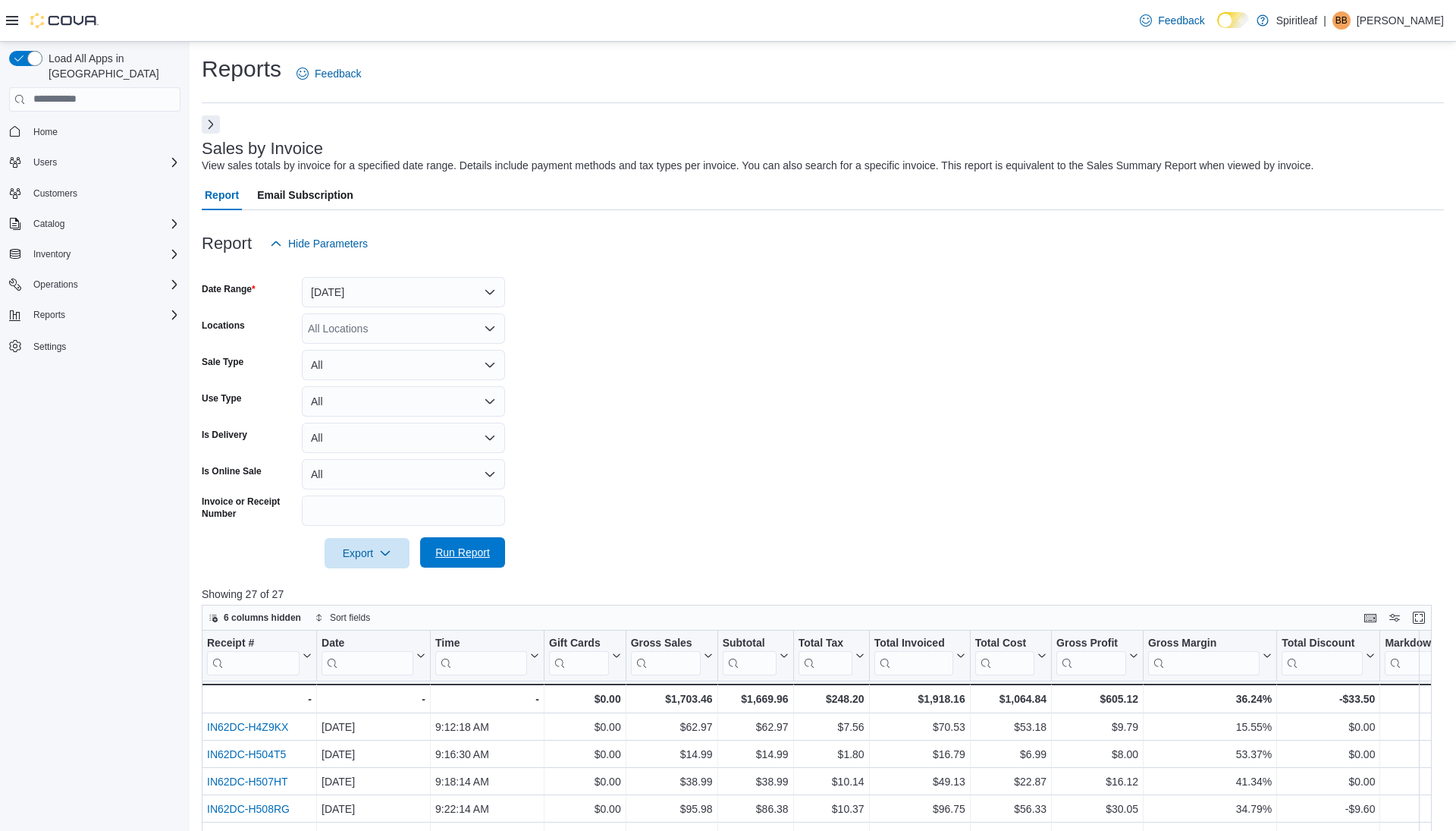
click at [473, 554] on span "Run Report" at bounding box center [463, 553] width 54 height 16
click at [379, 290] on button "[DATE]" at bounding box center [403, 292] width 203 height 30
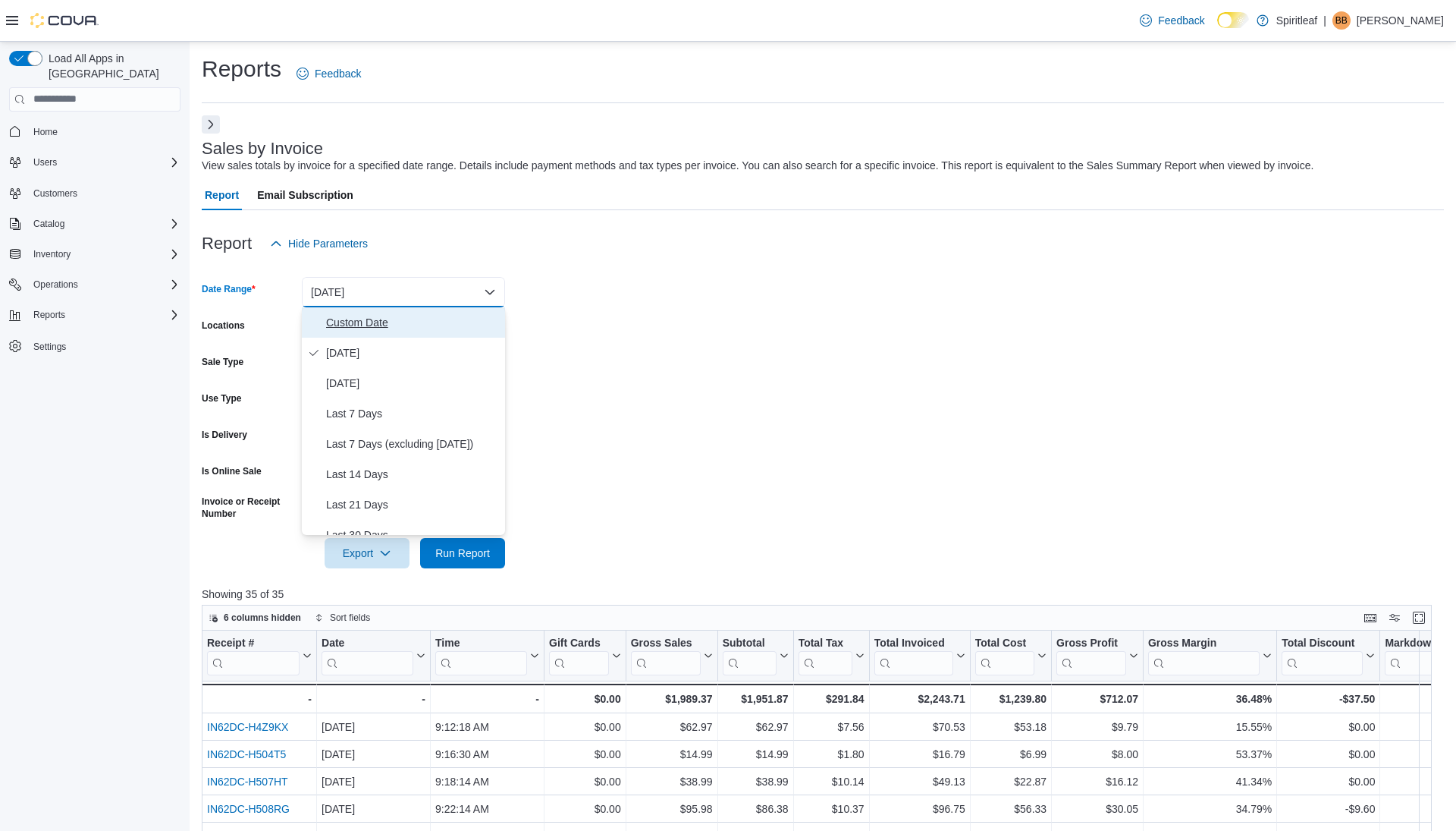
click at [374, 324] on span "Custom Date" at bounding box center [412, 322] width 173 height 18
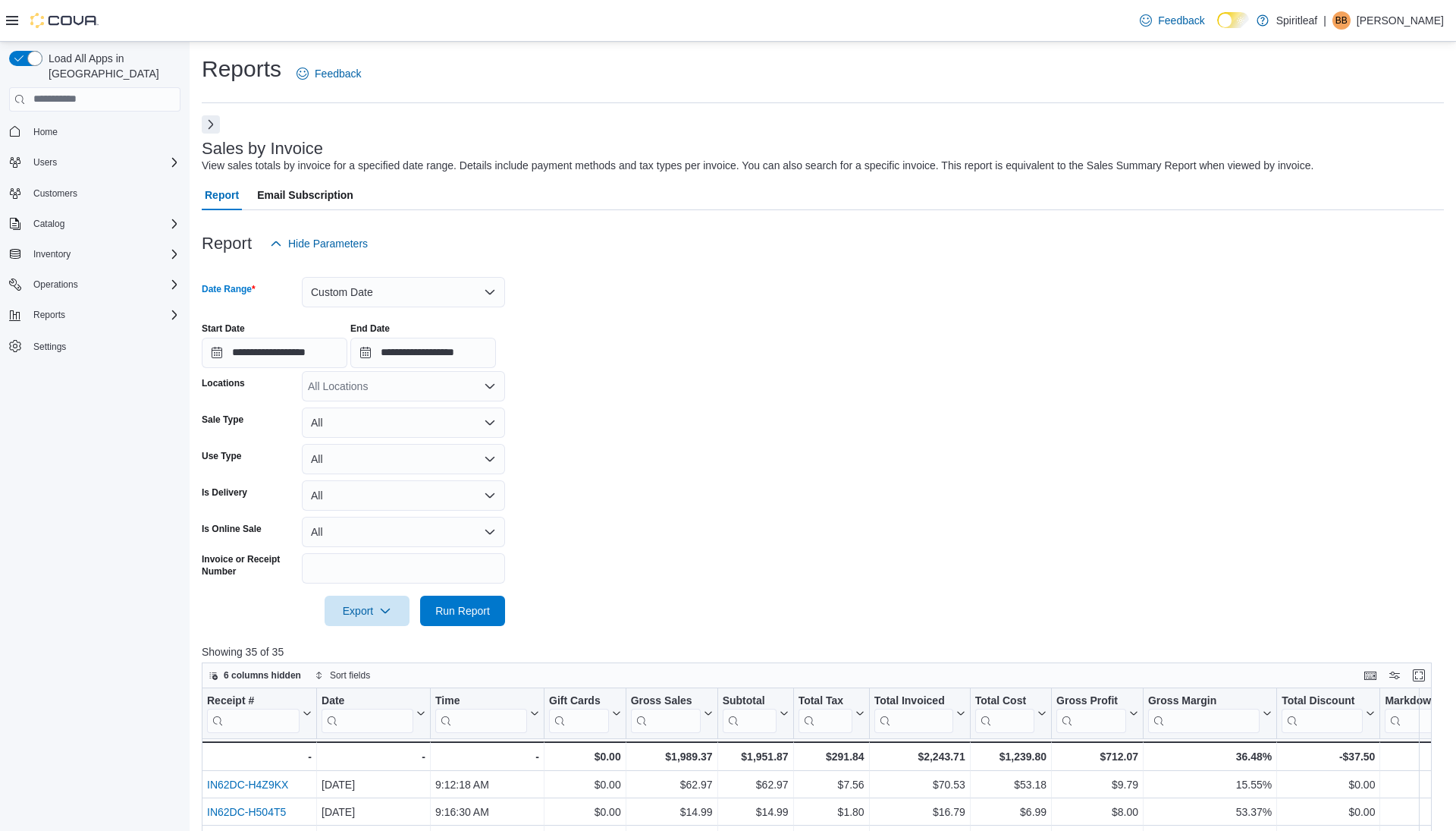
click at [440, 369] on div at bounding box center [823, 369] width 1243 height 3
click at [443, 353] on input "**********" at bounding box center [423, 352] width 146 height 30
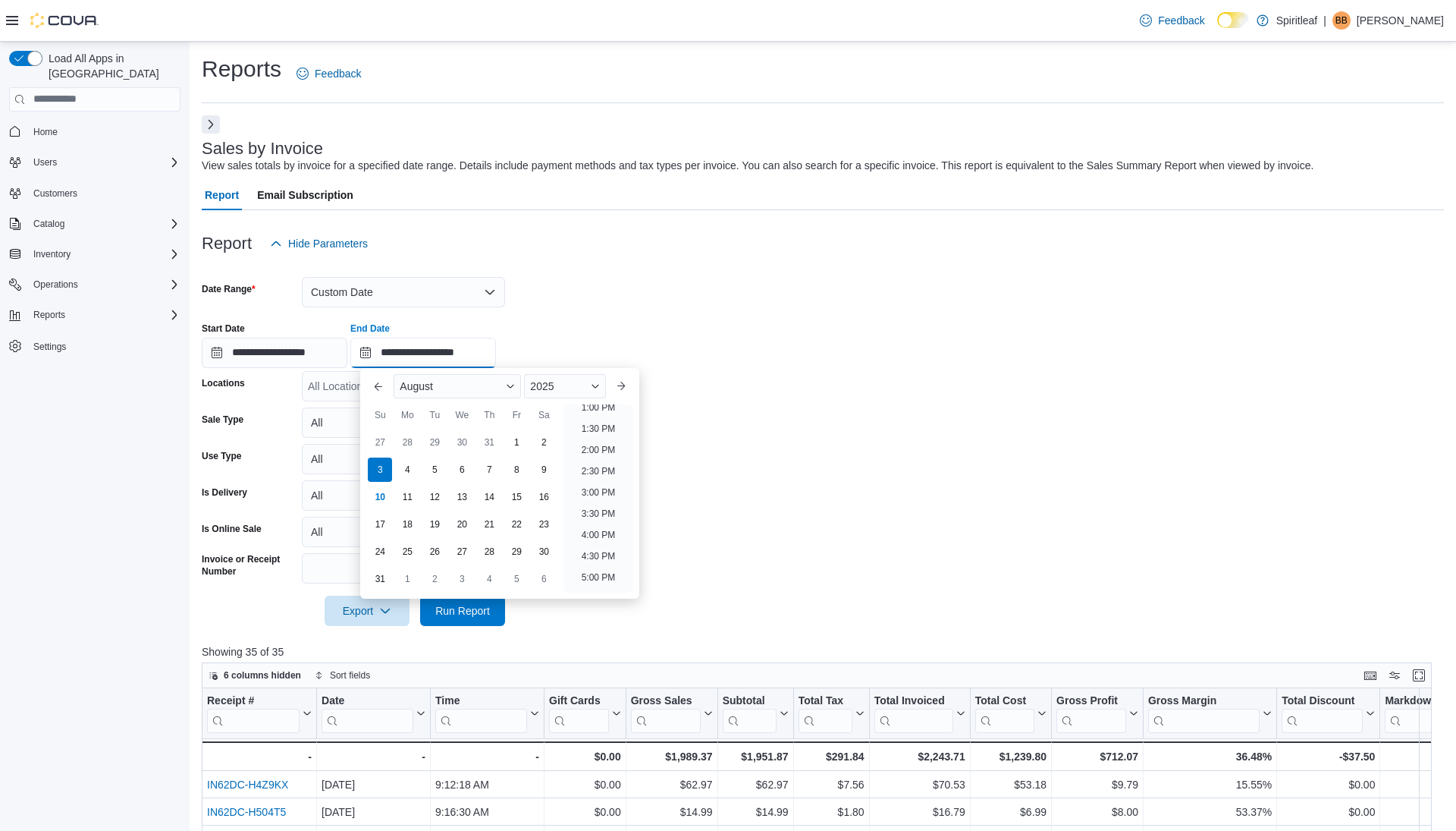
scroll to position [555, 0]
click at [600, 413] on li "1:00 PM" at bounding box center [599, 414] width 47 height 18
type input "**********"
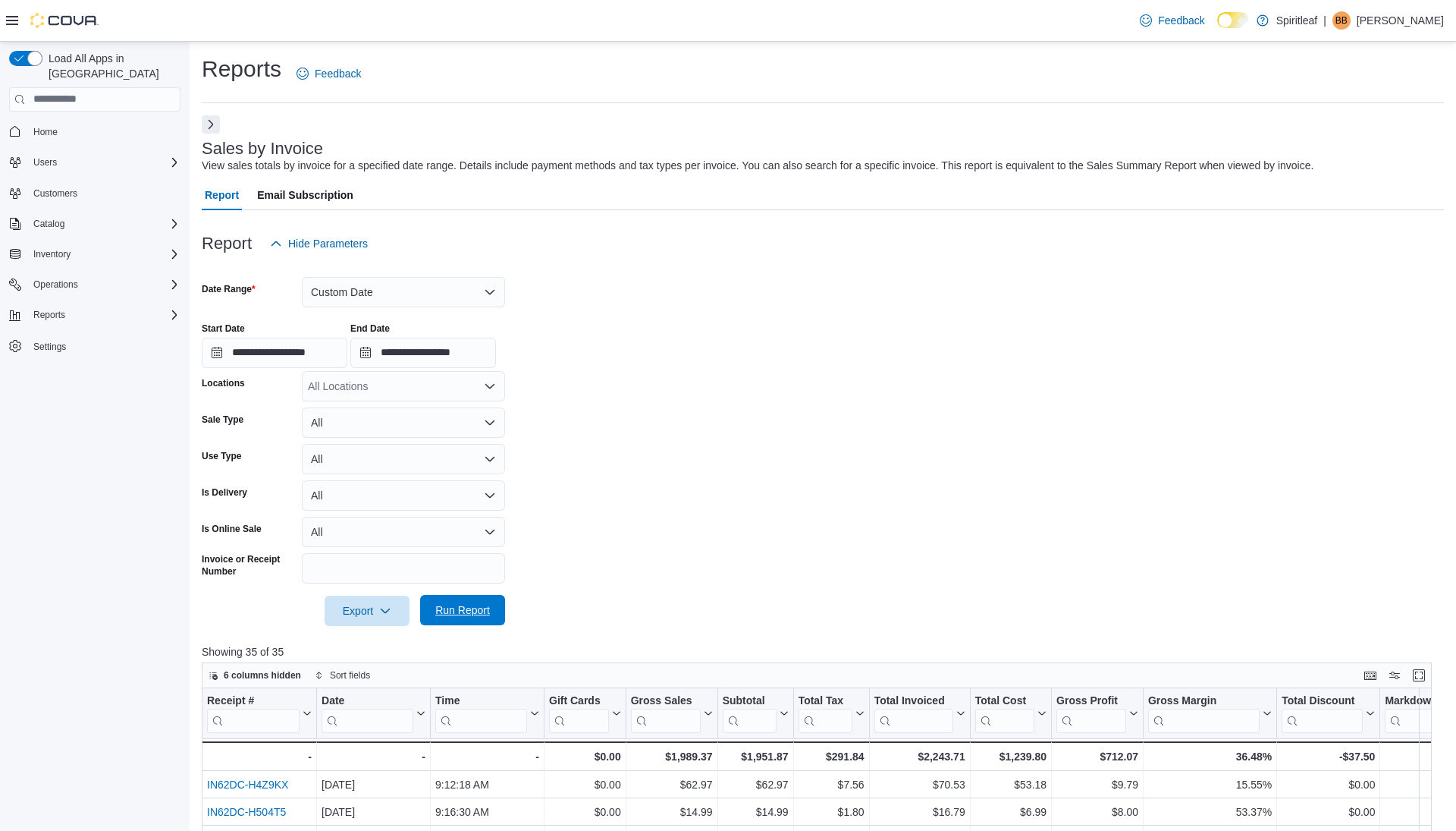
click at [457, 606] on span "Run Report" at bounding box center [463, 610] width 54 height 16
click at [426, 291] on button "Custom Date" at bounding box center [403, 292] width 203 height 30
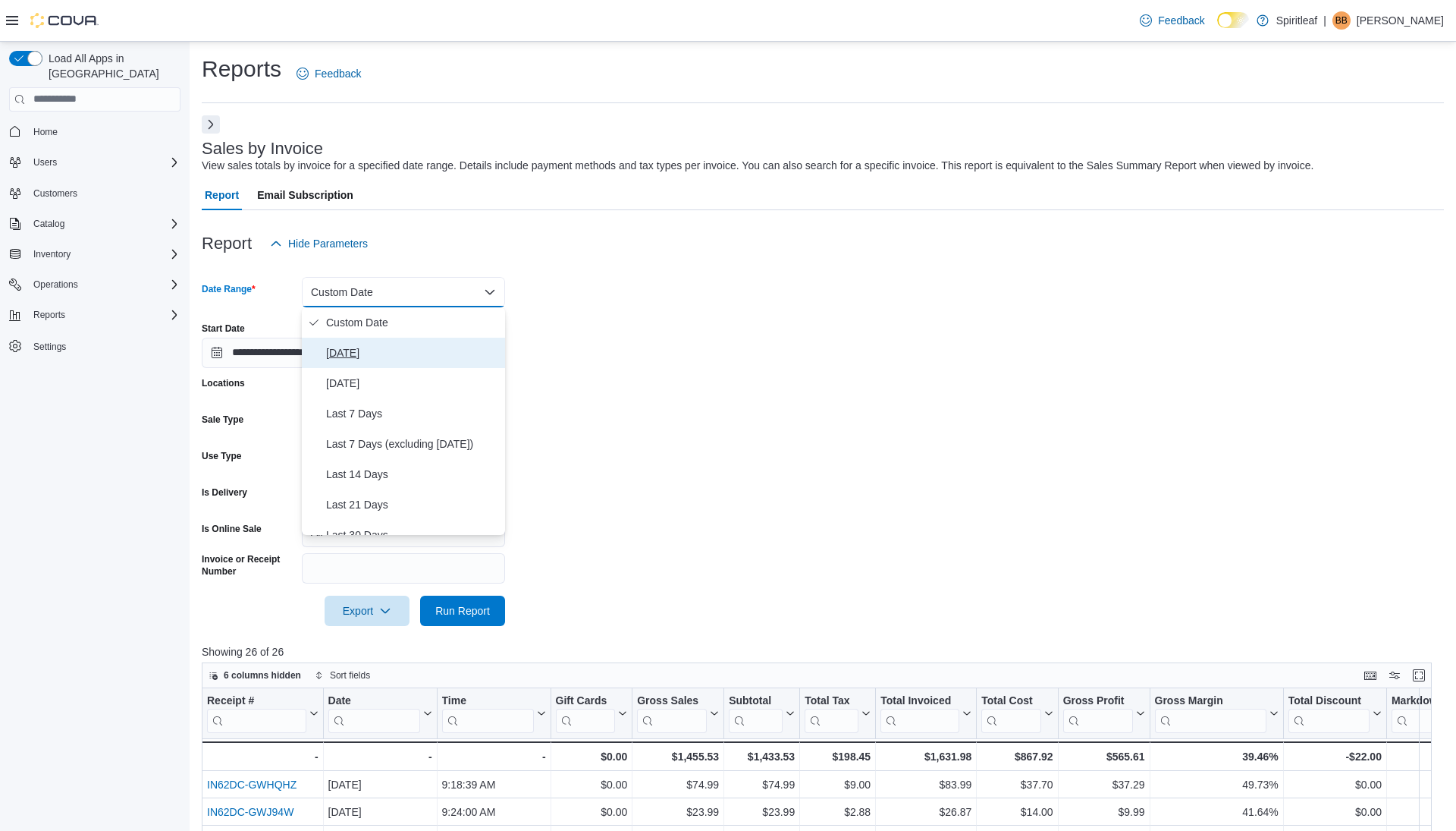
click at [388, 354] on span "[DATE]" at bounding box center [412, 352] width 173 height 18
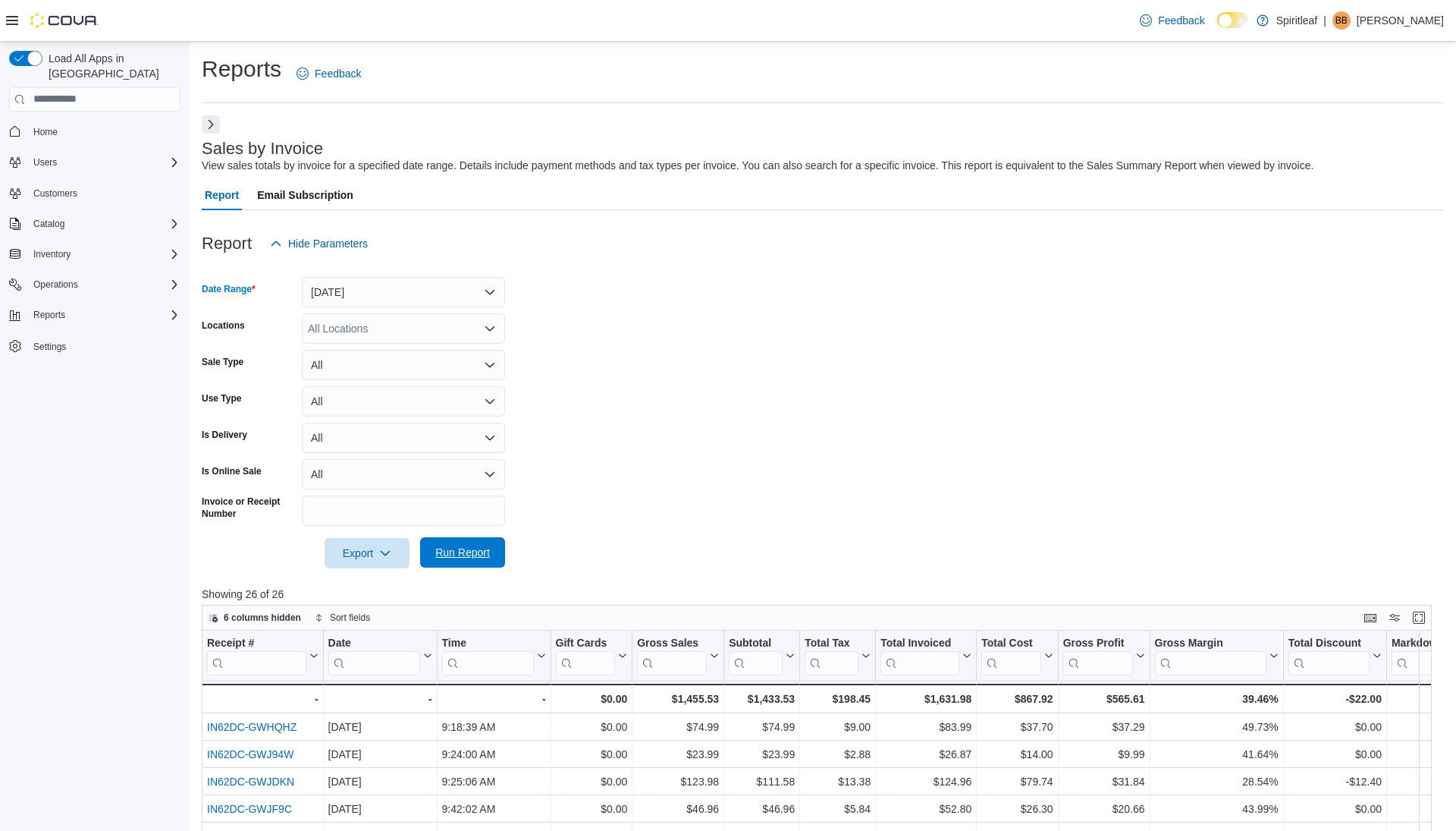
click at [449, 556] on span "Run Report" at bounding box center [463, 553] width 54 height 16
click at [453, 552] on span "Run Report" at bounding box center [463, 553] width 54 height 16
